Goal: Task Accomplishment & Management: Manage account settings

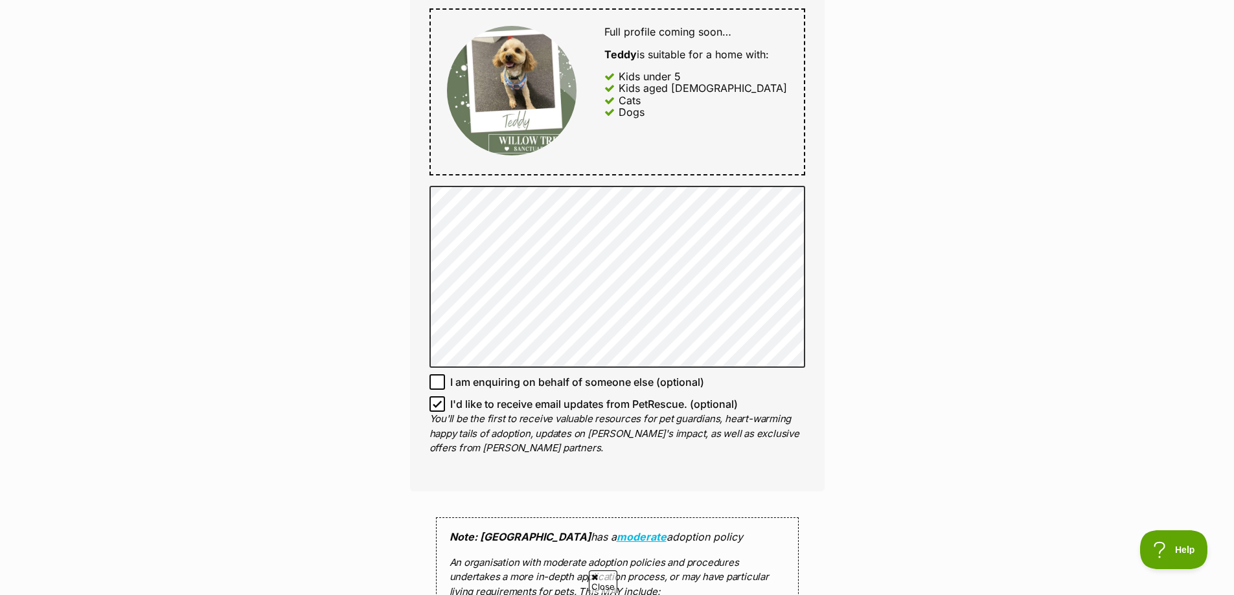
scroll to position [712, 0]
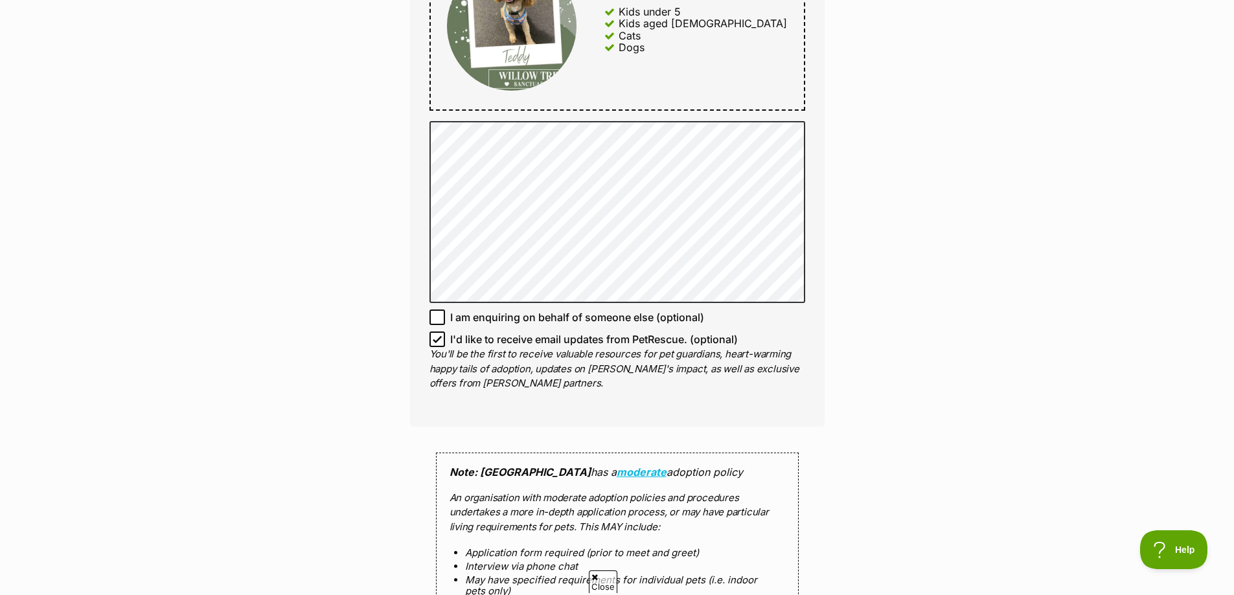
click at [438, 339] on icon at bounding box center [437, 340] width 8 height 6
click at [438, 339] on input "I'd like to receive email updates from PetRescue. (optional)" at bounding box center [437, 340] width 16 height 16
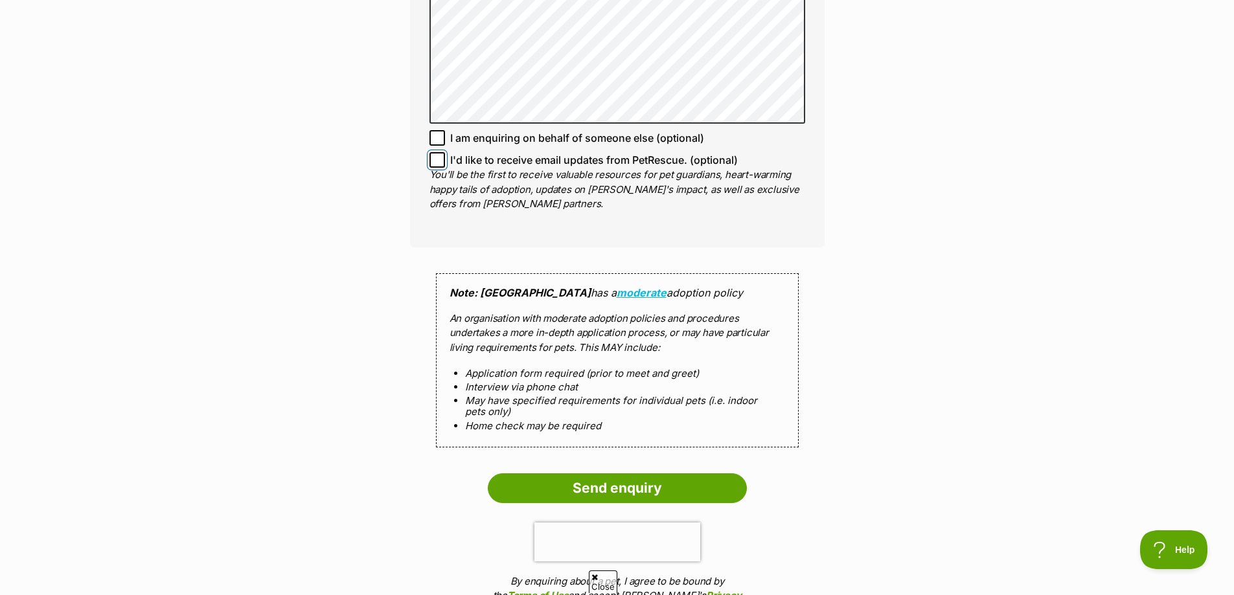
scroll to position [907, 0]
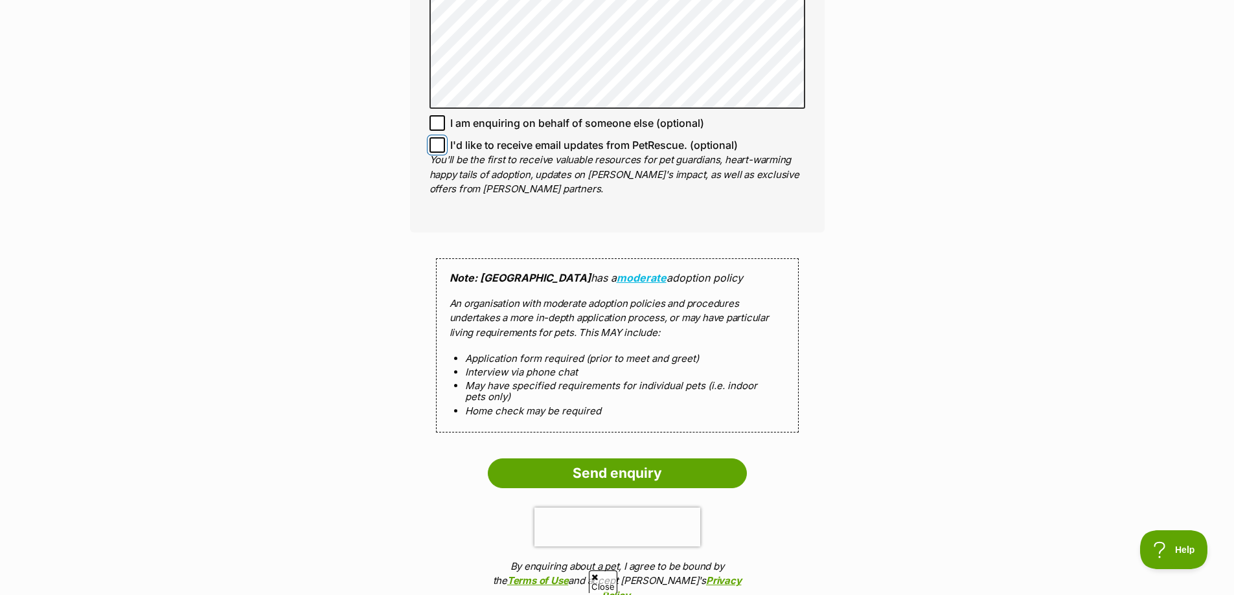
click at [442, 150] on input "I'd like to receive email updates from PetRescue. (optional)" at bounding box center [437, 145] width 16 height 16
checkbox input "true"
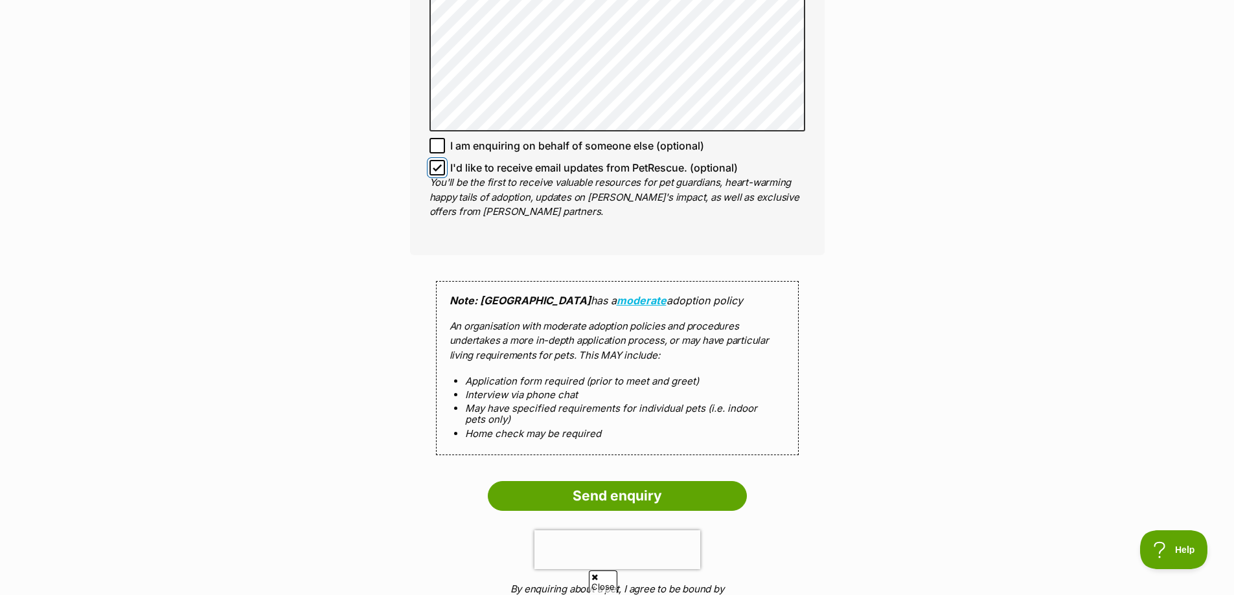
scroll to position [1036, 0]
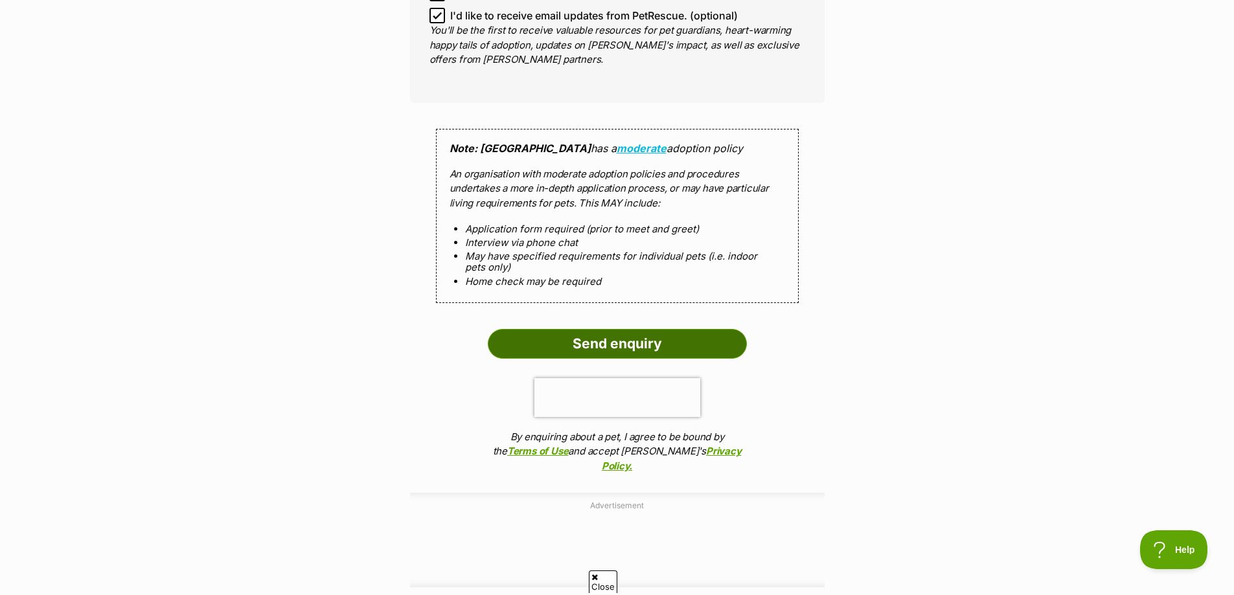
click at [631, 339] on input "Send enquiry" at bounding box center [617, 344] width 259 height 30
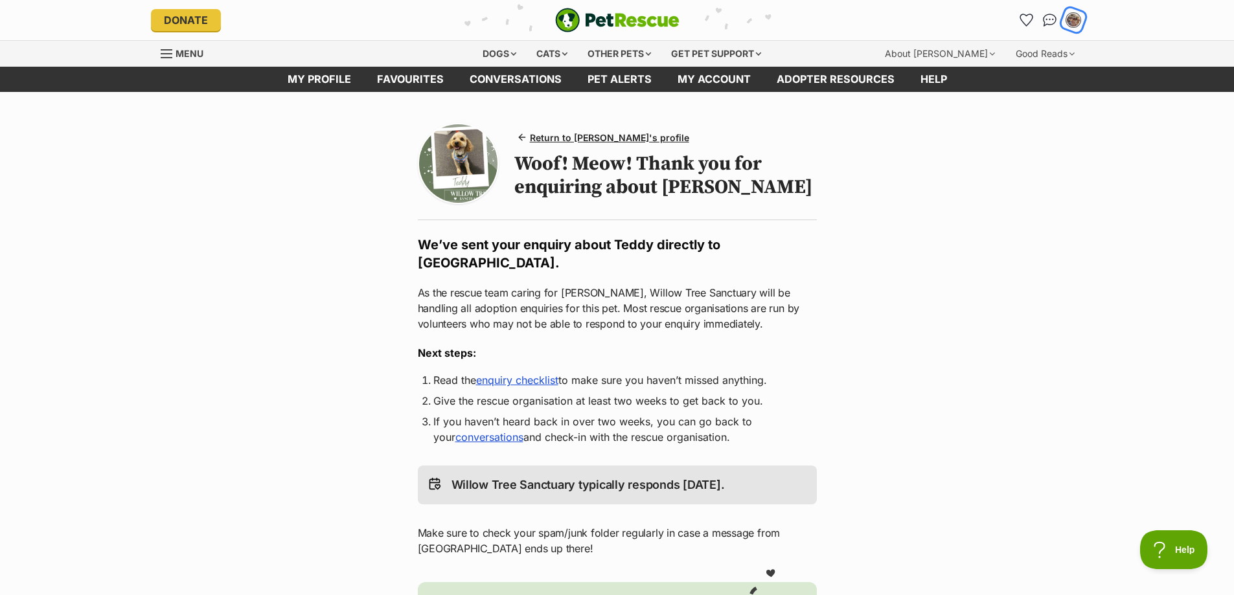
click at [1071, 21] on img "My account" at bounding box center [1073, 20] width 17 height 17
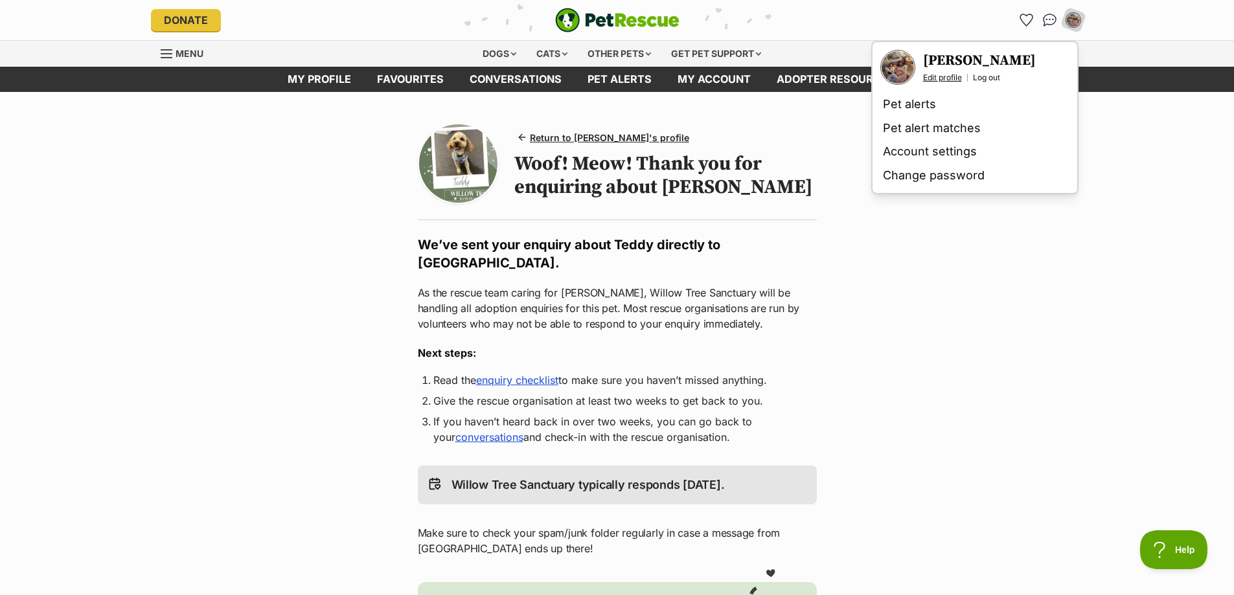
click at [947, 74] on link "Edit profile" at bounding box center [942, 78] width 39 height 10
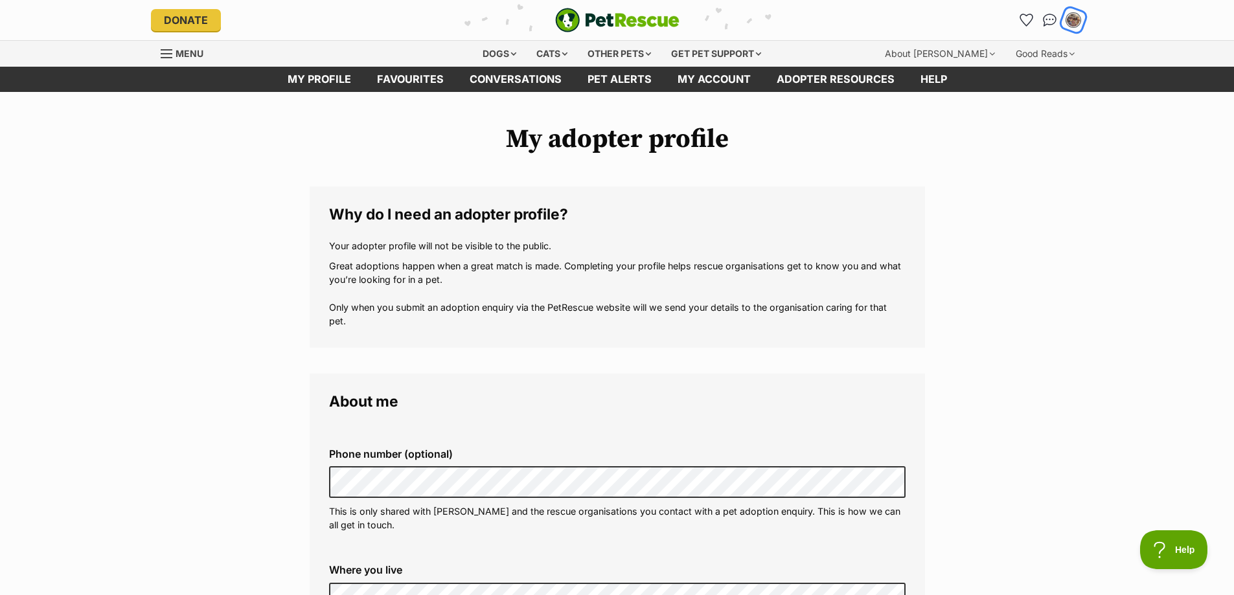
click at [1074, 19] on img "My account" at bounding box center [1073, 20] width 17 height 17
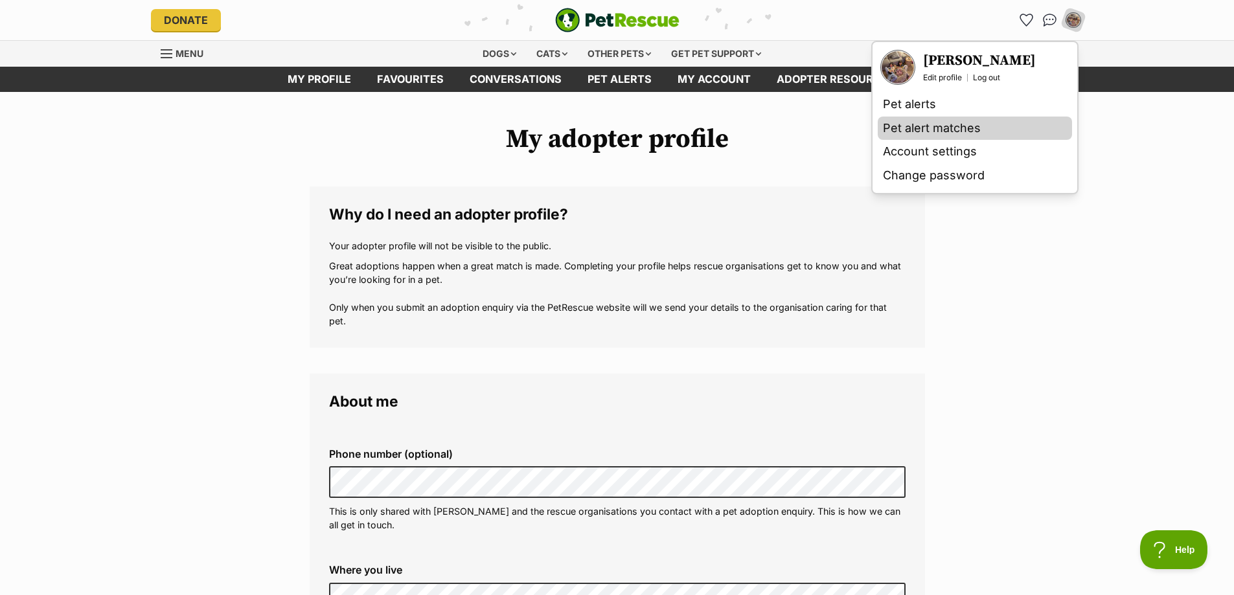
click at [944, 129] on link "Pet alert matches" at bounding box center [975, 129] width 194 height 24
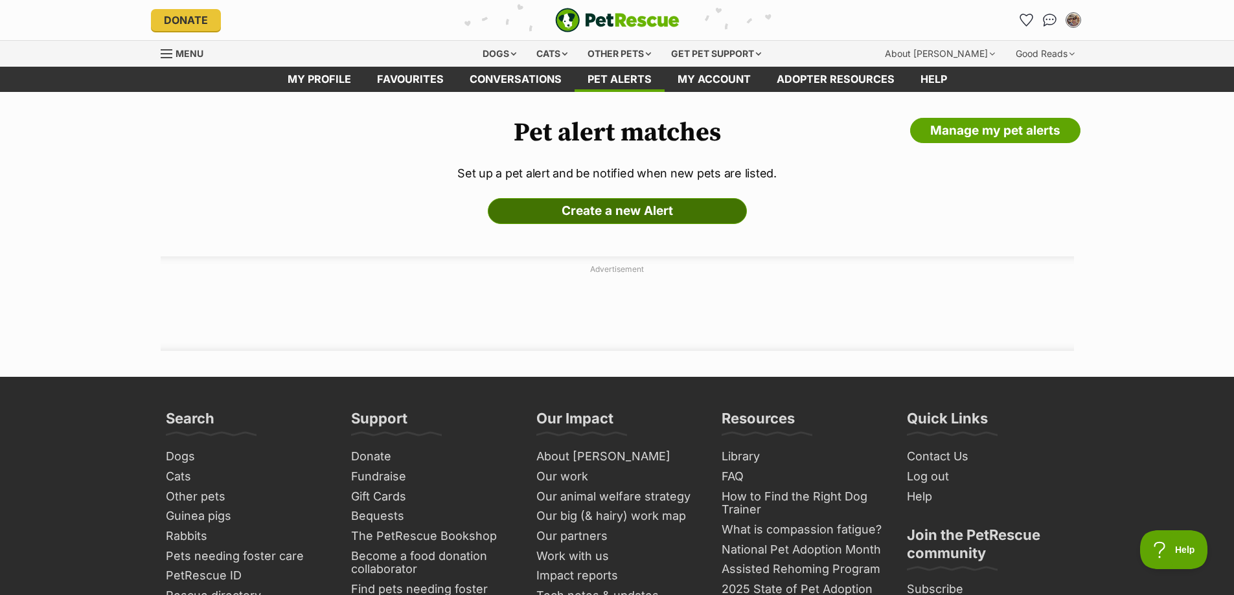
click at [702, 210] on link "Create a new Alert" at bounding box center [617, 211] width 259 height 26
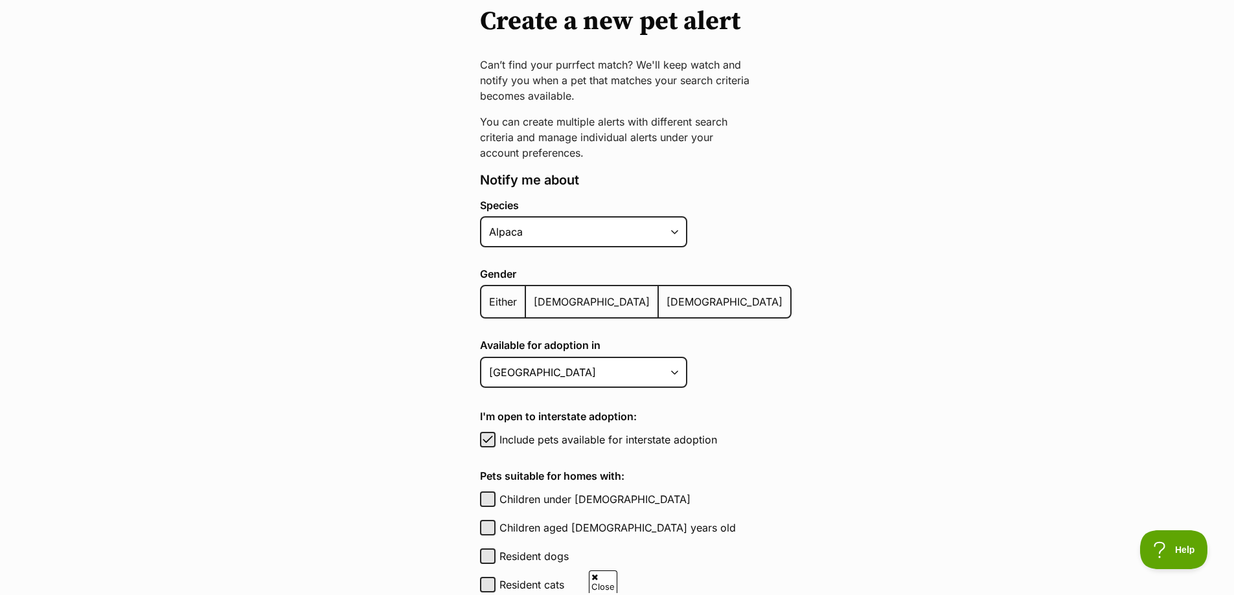
click at [503, 306] on span "Either" at bounding box center [503, 301] width 28 height 13
click at [488, 294] on input "Either" at bounding box center [488, 293] width 0 height 1
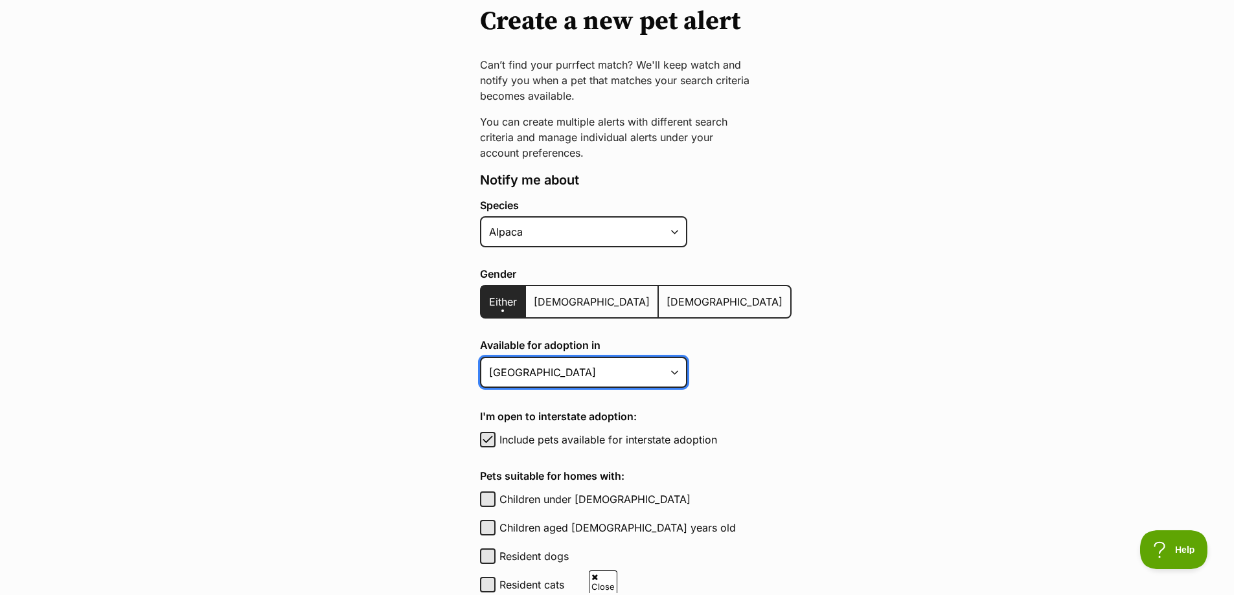
click at [664, 376] on select "Australian Capital Territory New South Wales Northern Territory Queensland Sout…" at bounding box center [583, 372] width 207 height 31
select select "1"
click at [480, 357] on select "Australian Capital Territory New South Wales Northern Territory Queensland Sout…" at bounding box center [583, 372] width 207 height 31
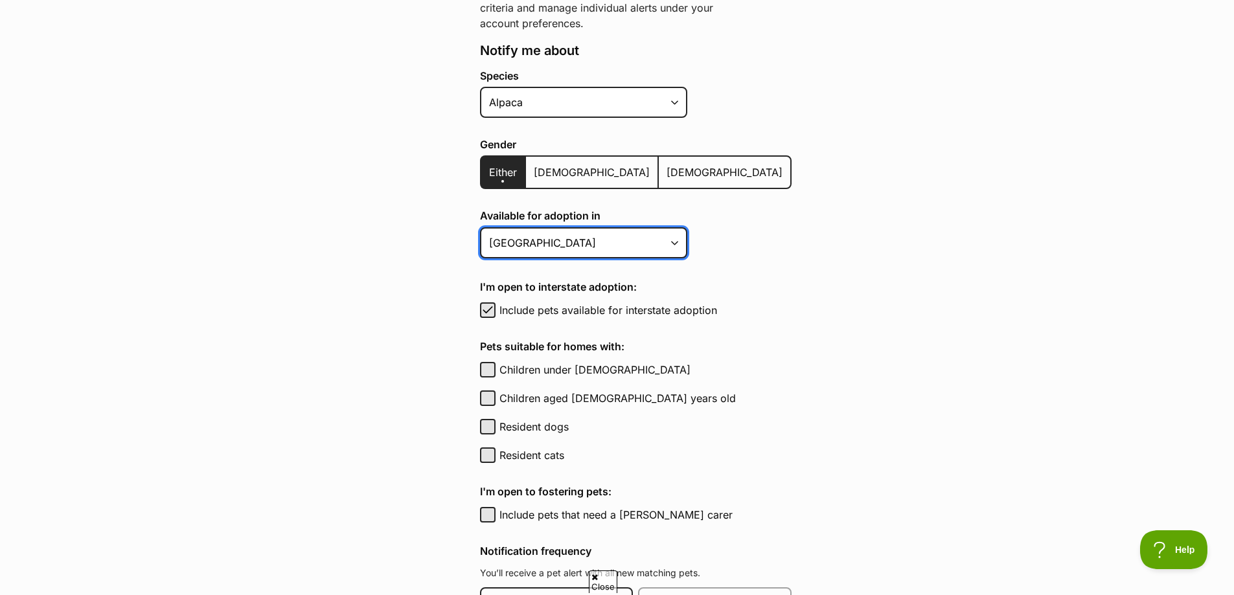
scroll to position [324, 0]
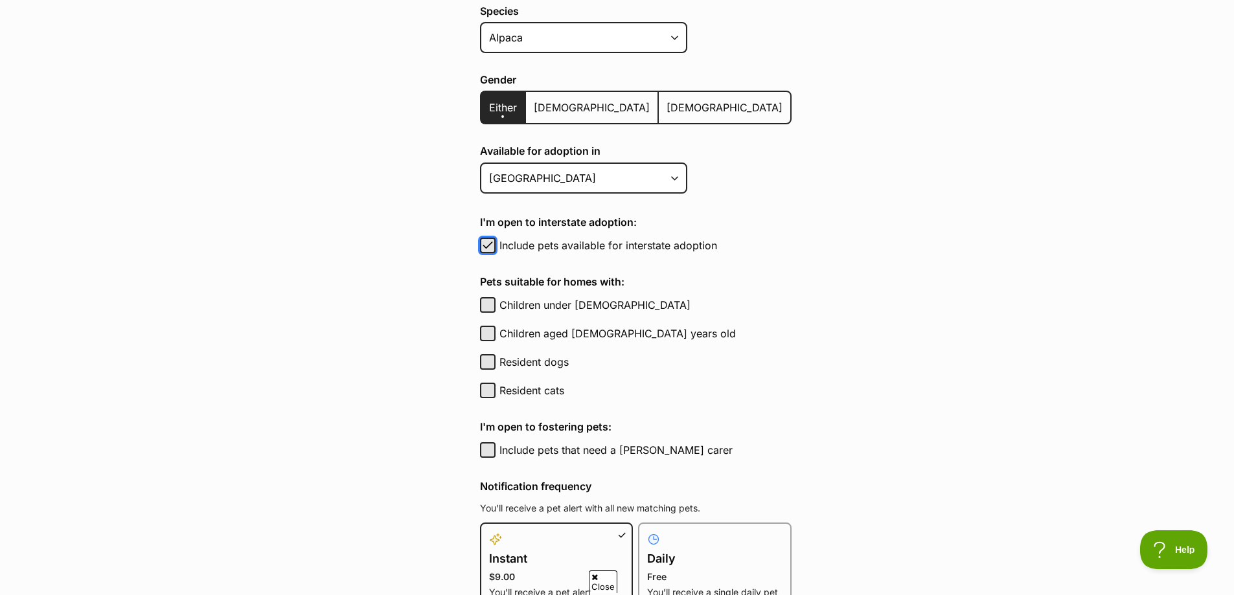
click at [490, 243] on span "button" at bounding box center [487, 246] width 13 height 16
checkbox input "false"
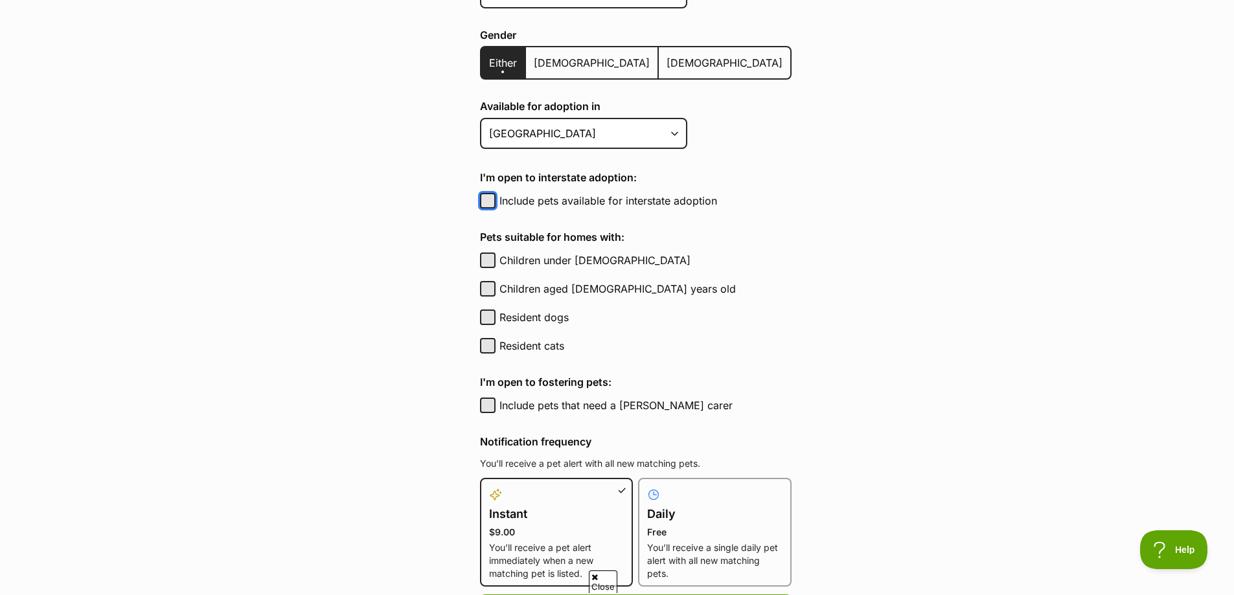
scroll to position [389, 0]
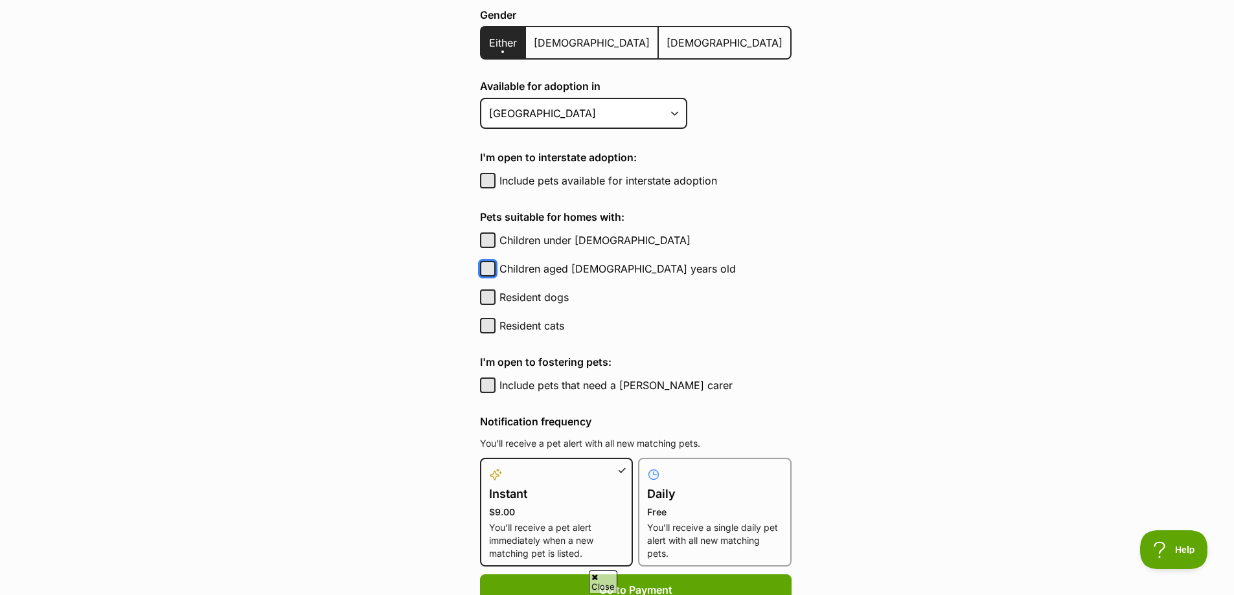
click at [493, 270] on button "Children aged 6 to 12 years old" at bounding box center [488, 269] width 16 height 16
checkbox input "true"
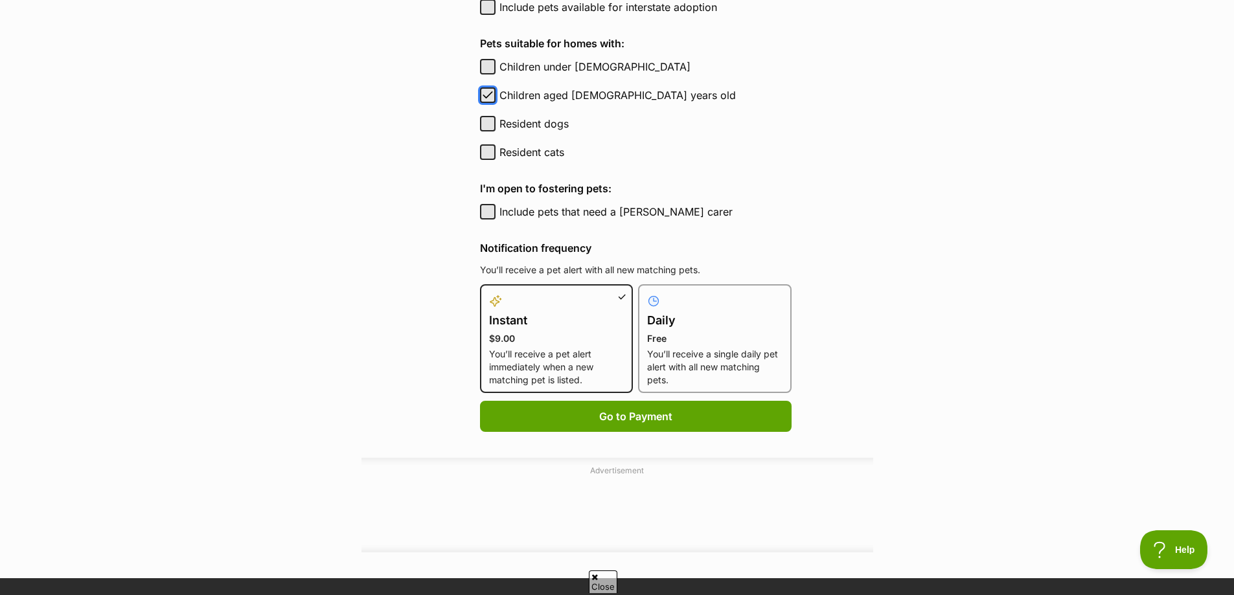
scroll to position [583, 0]
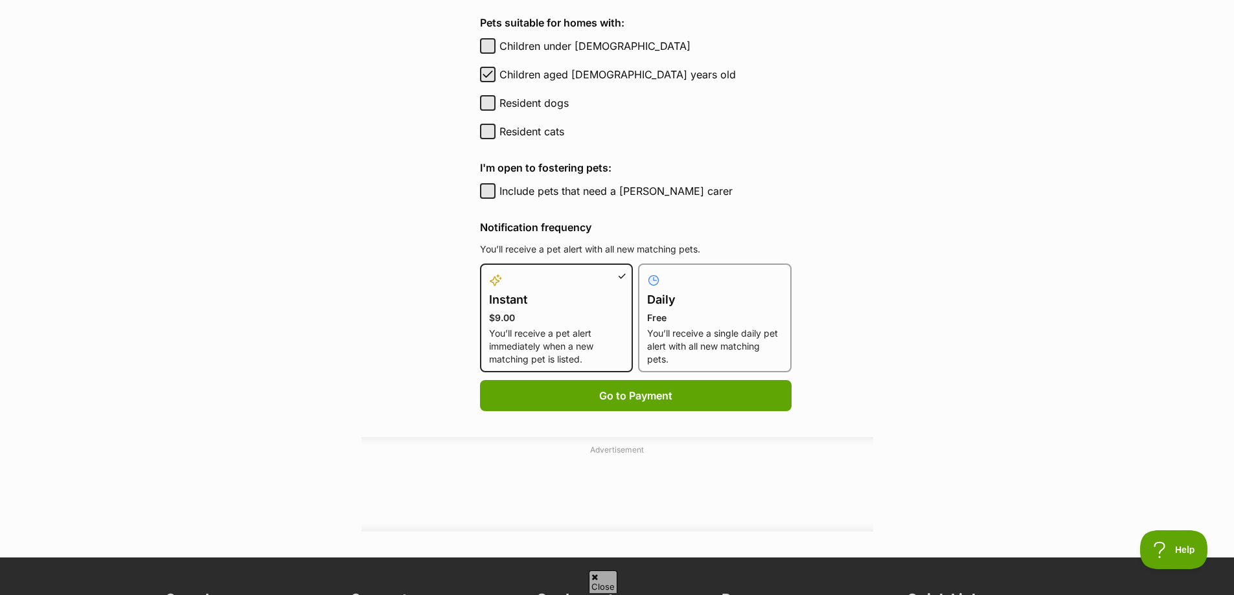
click at [686, 348] on p "You’ll receive a single daily pet alert with all new matching pets." at bounding box center [714, 346] width 135 height 39
click at [646, 272] on input "Daily Free You’ll receive a single daily pet alert with all new matching pets." at bounding box center [646, 271] width 1 height 1
radio input "true"
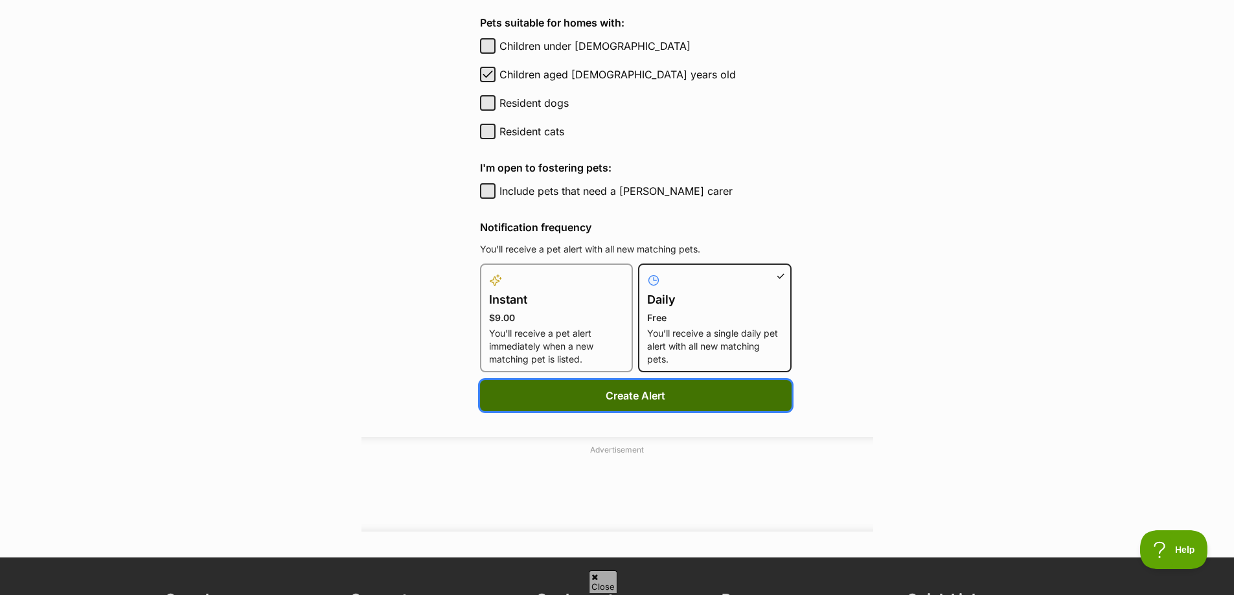
click at [694, 400] on button "Create Alert" at bounding box center [636, 395] width 312 height 31
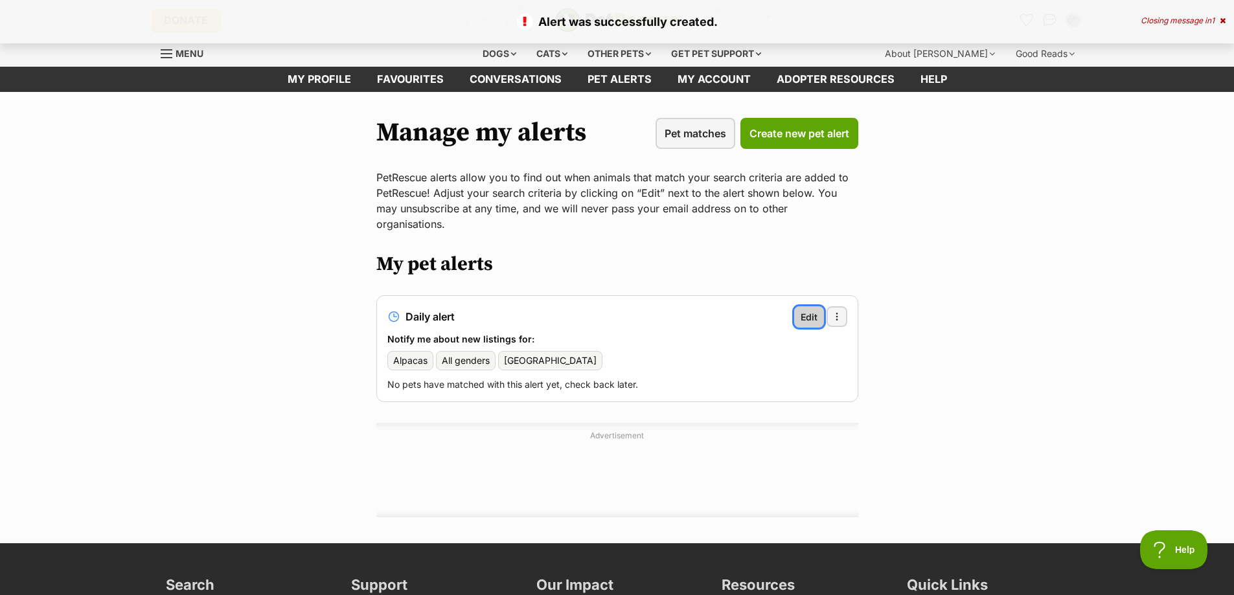
click at [802, 310] on span "Edit" at bounding box center [808, 317] width 17 height 14
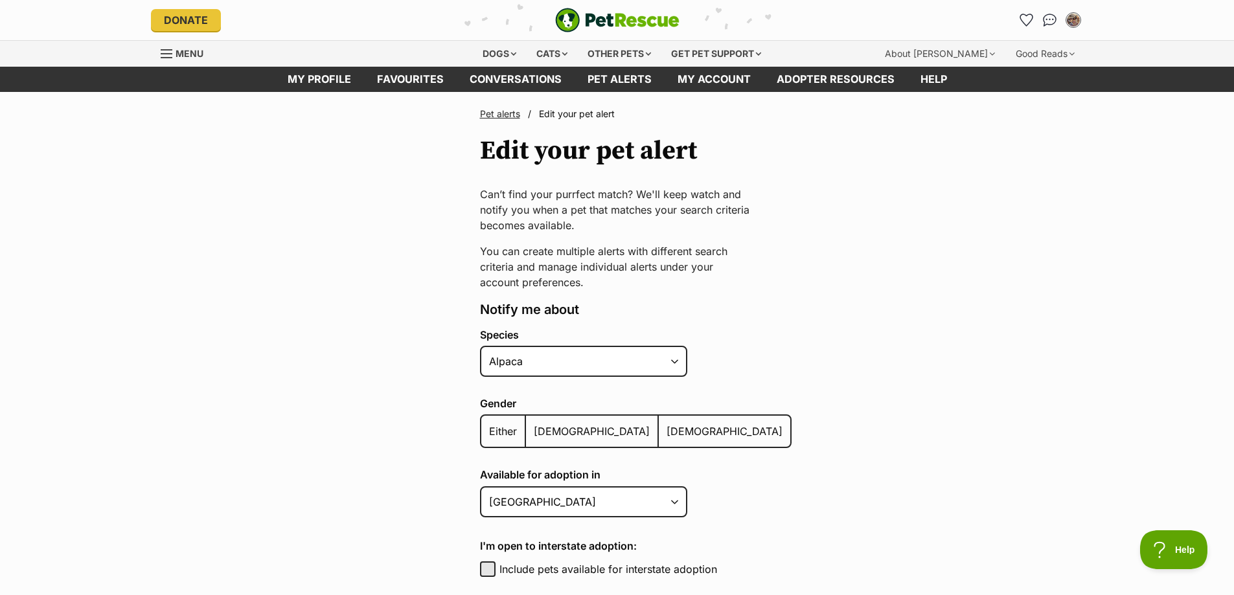
select select "1"
click at [480, 346] on select "Alpaca Bird Cat Chicken Cow Dog Donkey Duck Ferret Fish Goat Goose Guinea Fowl …" at bounding box center [583, 361] width 207 height 31
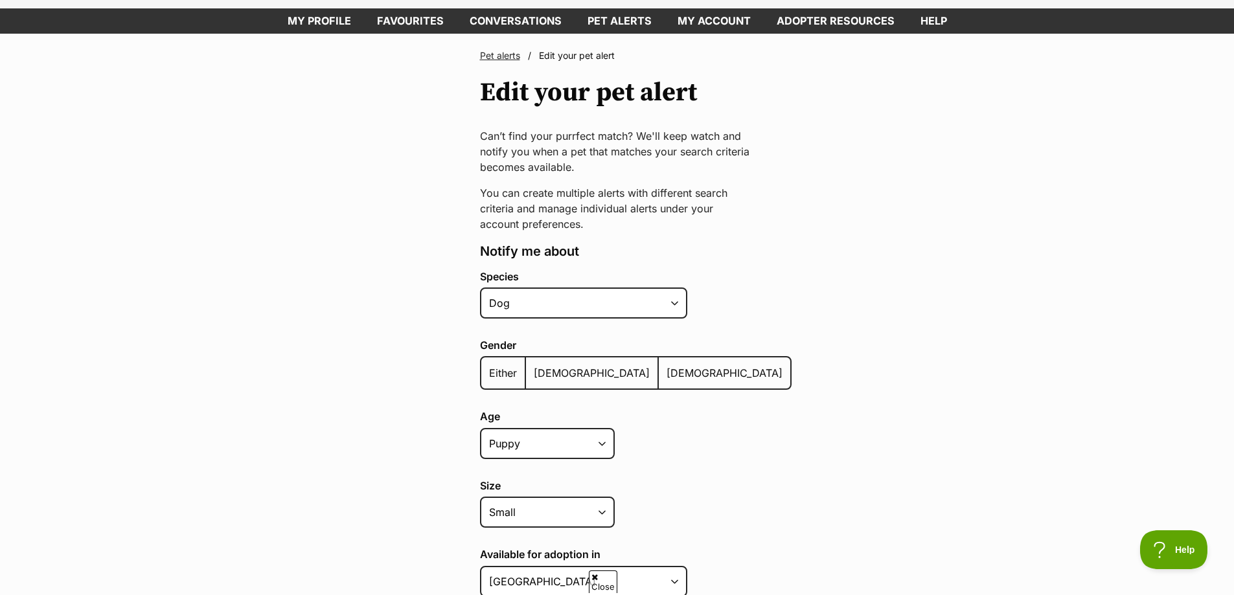
scroll to position [65, 0]
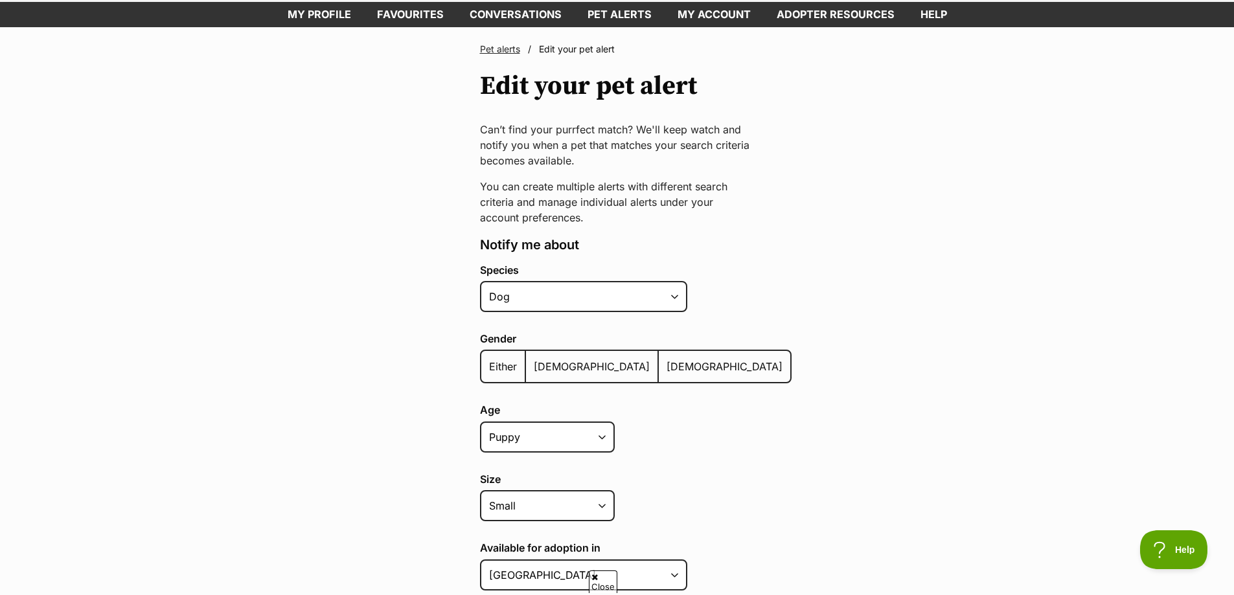
click at [506, 370] on span "Either" at bounding box center [503, 366] width 28 height 13
click at [488, 359] on input "Either" at bounding box center [488, 358] width 0 height 1
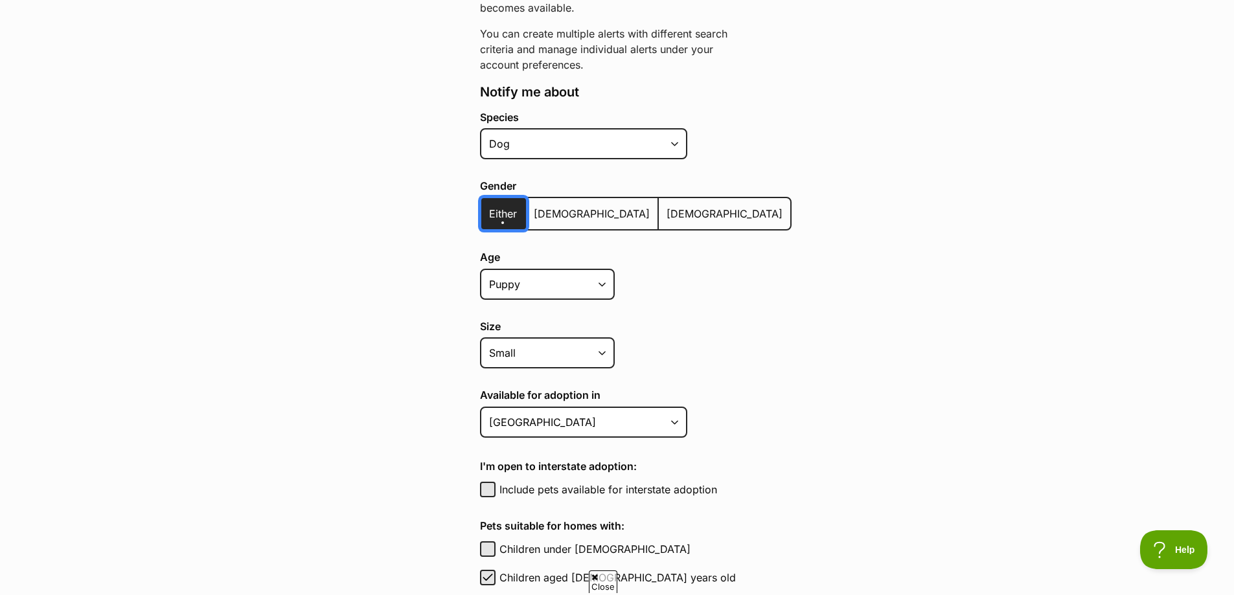
scroll to position [259, 0]
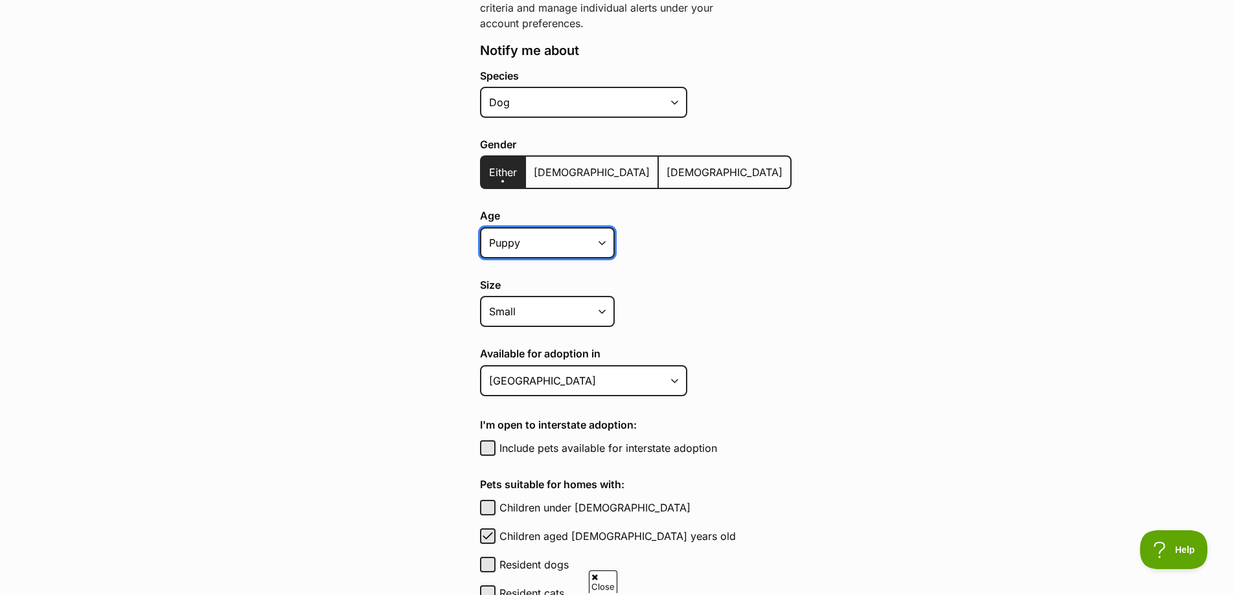
click at [604, 249] on select "Puppy Adult Senior All ages" at bounding box center [547, 242] width 135 height 31
click at [703, 260] on div "Age Puppy Adult Senior All ages" at bounding box center [636, 236] width 312 height 53
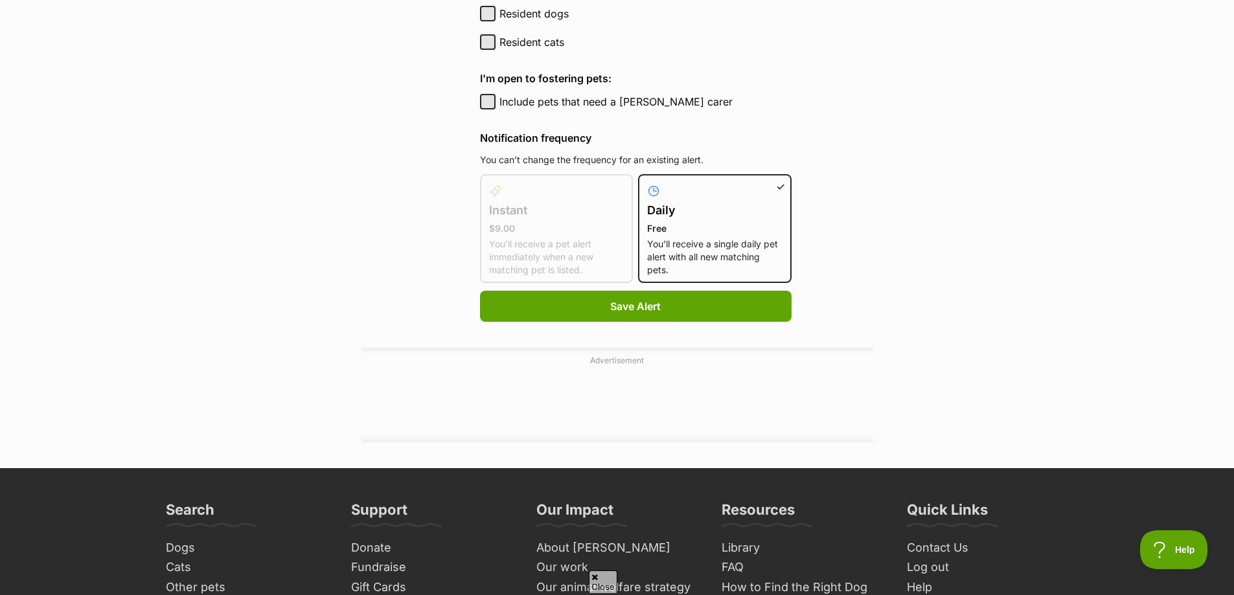
scroll to position [842, 0]
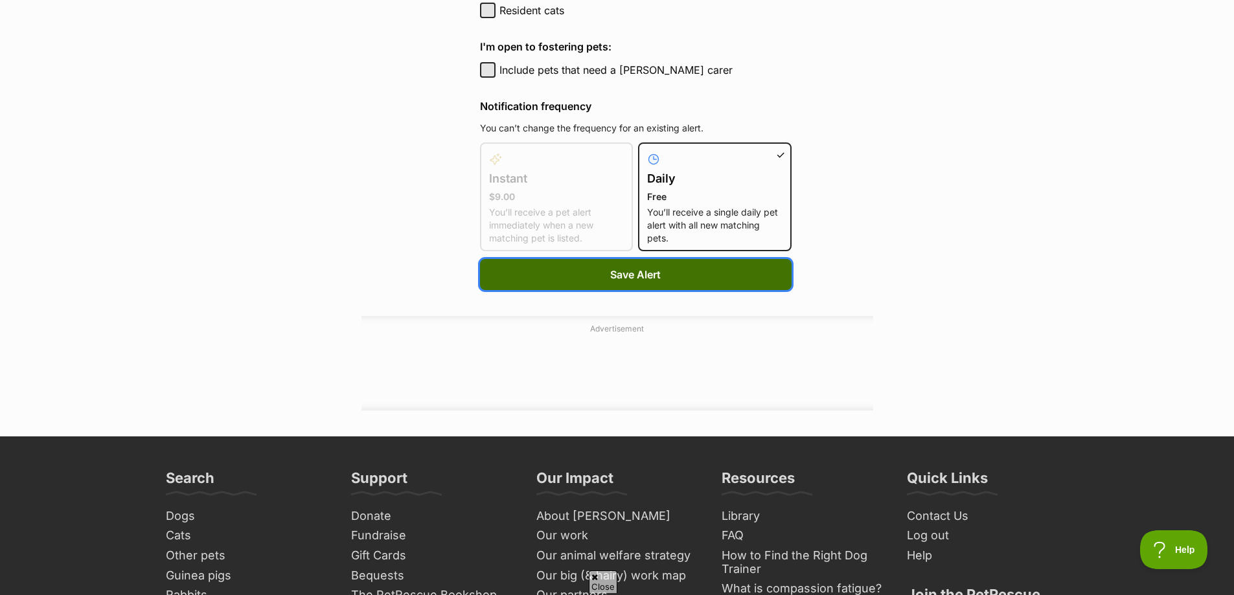
click at [677, 279] on button "Save Alert" at bounding box center [636, 274] width 312 height 31
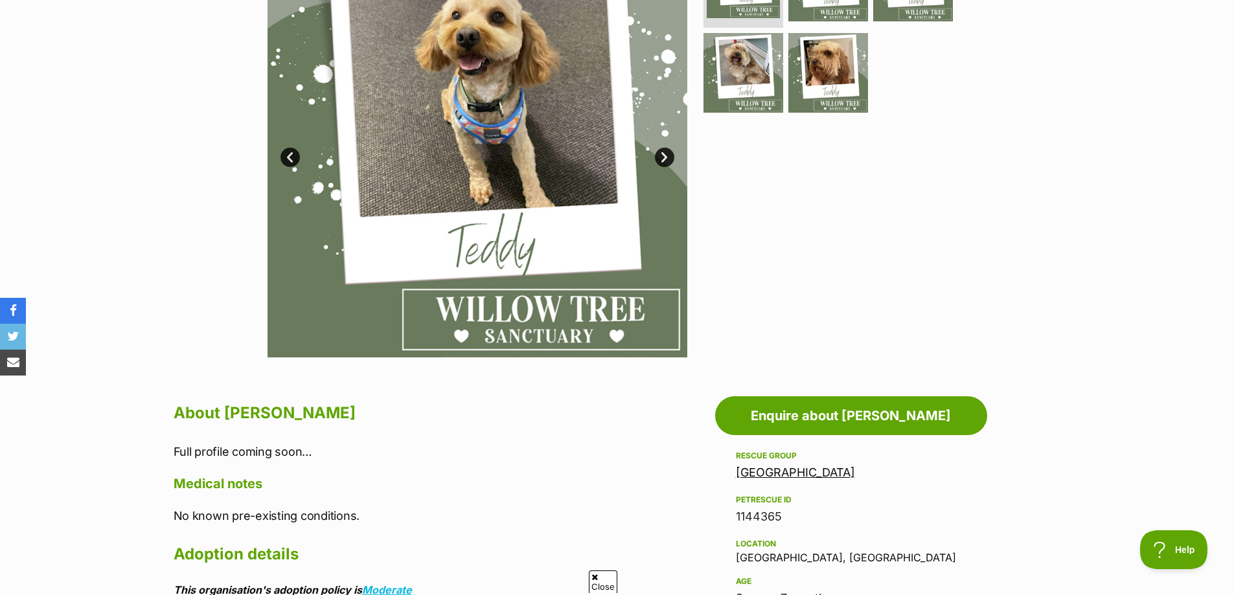
scroll to position [324, 0]
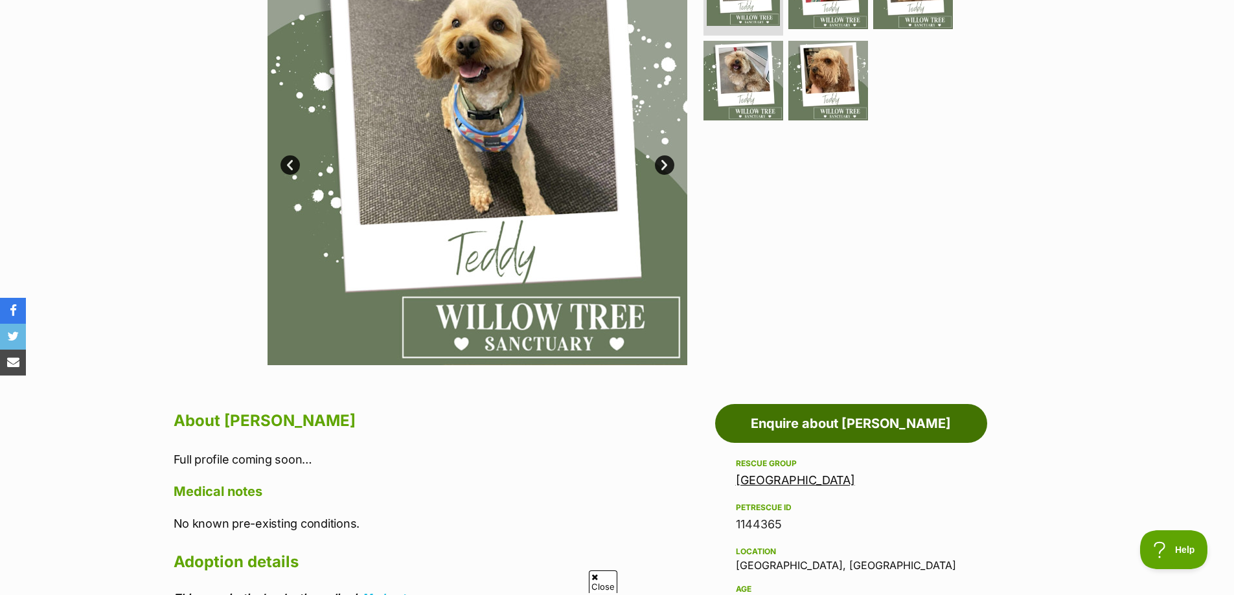
click at [742, 416] on link "Enquire about Teddy" at bounding box center [851, 423] width 272 height 39
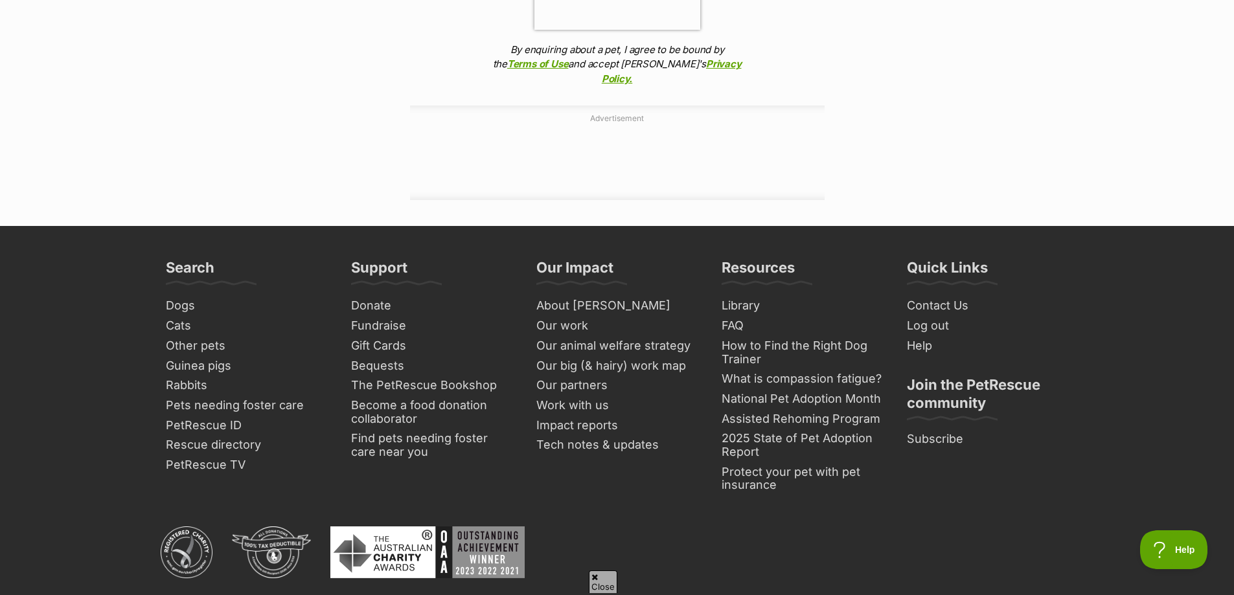
scroll to position [1425, 0]
